Goal: Browse casually: Explore the website without a specific task or goal

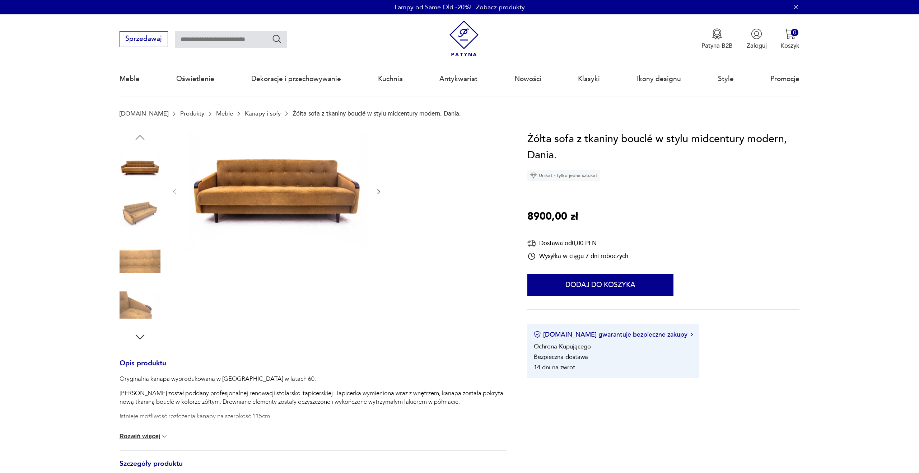
click at [133, 262] on img at bounding box center [140, 259] width 41 height 41
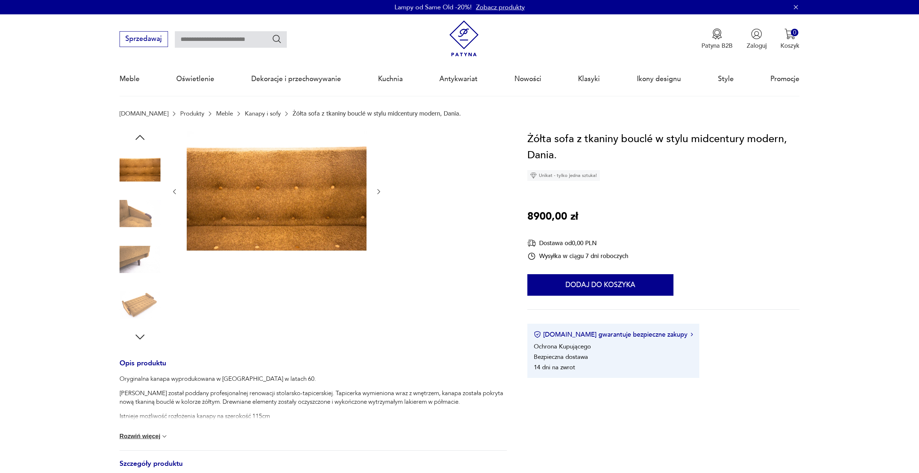
click at [132, 300] on img at bounding box center [140, 305] width 41 height 41
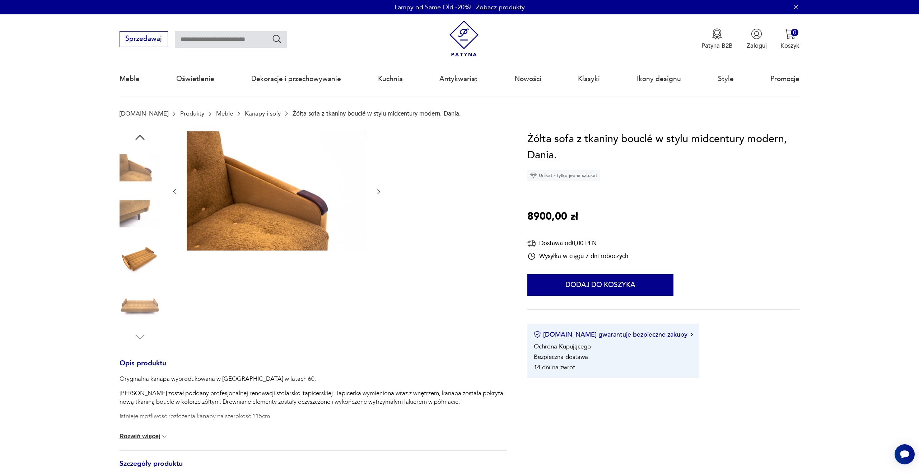
click at [133, 206] on img at bounding box center [140, 213] width 41 height 41
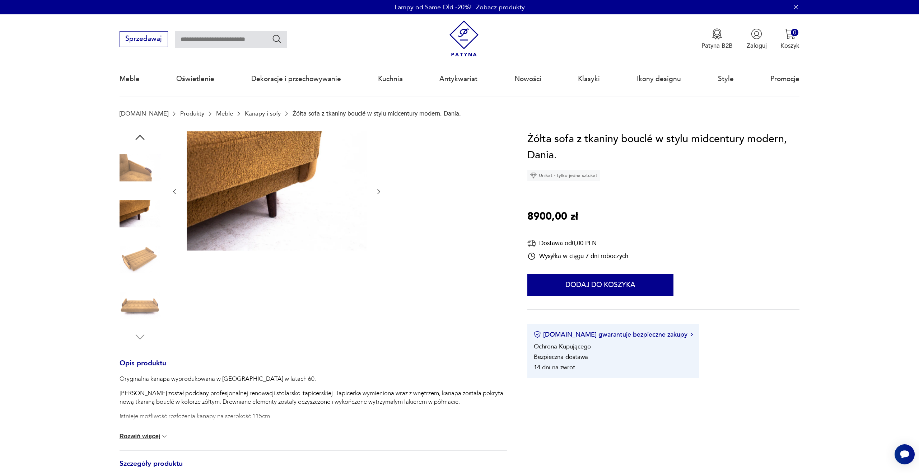
click at [140, 184] on img at bounding box center [140, 167] width 41 height 41
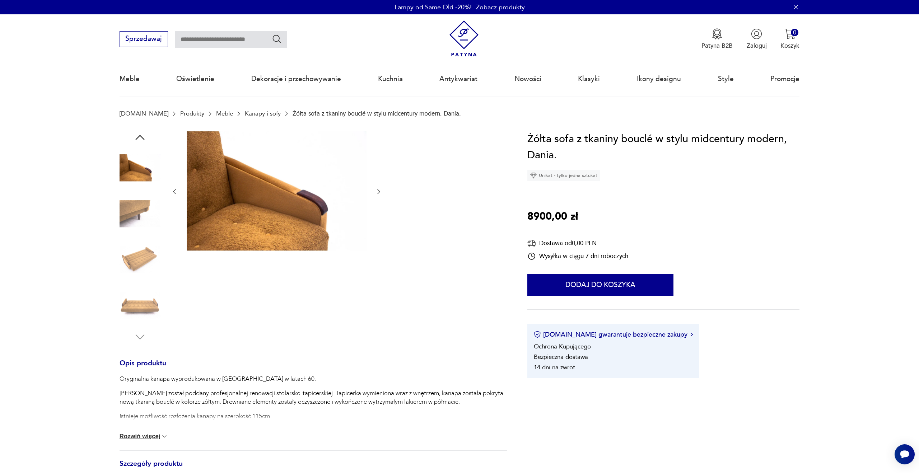
click at [150, 256] on img at bounding box center [140, 259] width 41 height 41
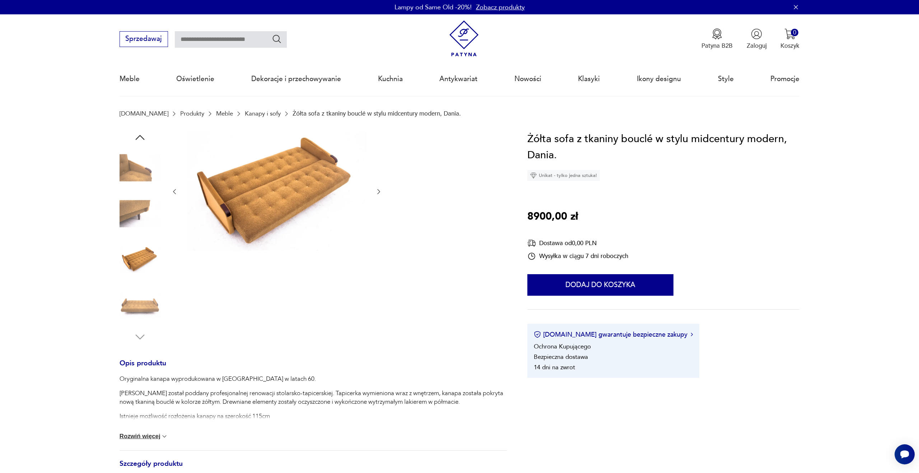
click at [152, 295] on img at bounding box center [140, 305] width 41 height 41
